Goal: Task Accomplishment & Management: Manage account settings

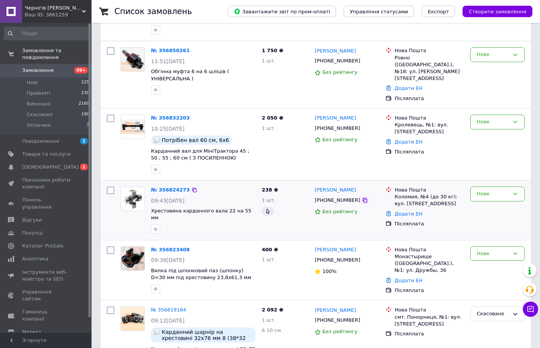
scroll to position [161, 0]
click at [362, 197] on icon at bounding box center [365, 200] width 6 height 6
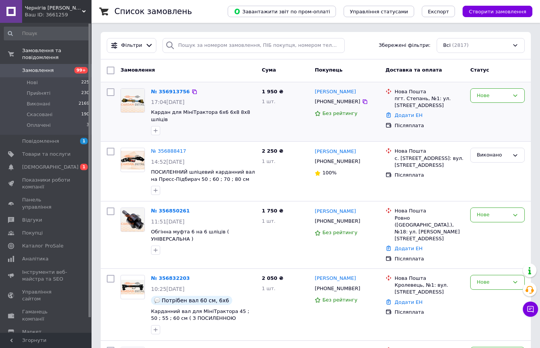
scroll to position [0, 0]
